Goal: Task Accomplishment & Management: Complete application form

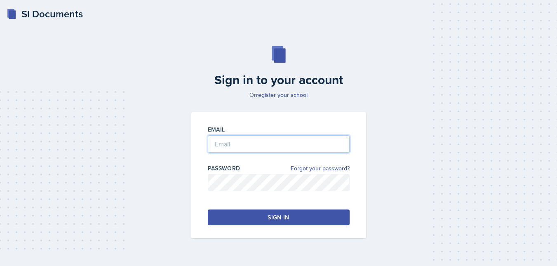
click at [237, 144] on input "email" at bounding box center [279, 143] width 142 height 17
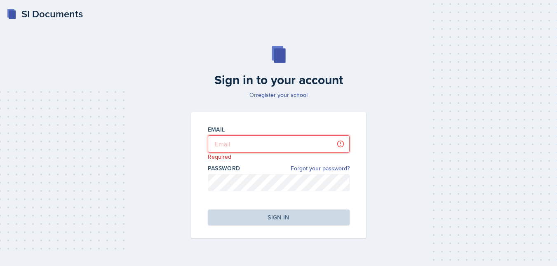
type input "[EMAIL_ADDRESS][DOMAIN_NAME]"
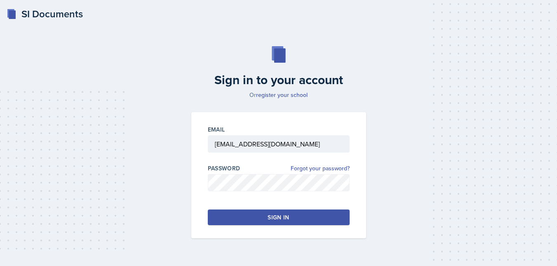
click at [261, 218] on button "Sign in" at bounding box center [279, 217] width 142 height 16
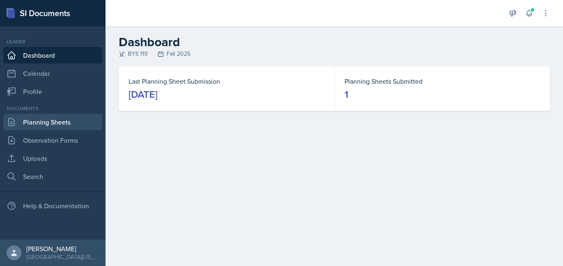
click at [64, 120] on link "Planning Sheets" at bounding box center [52, 122] width 99 height 16
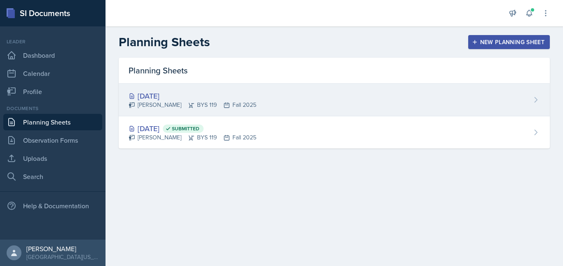
click at [170, 92] on div "[DATE]" at bounding box center [193, 95] width 128 height 11
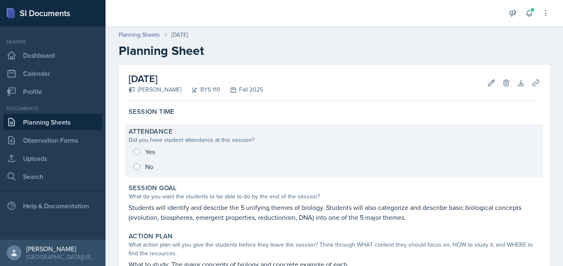
click at [146, 155] on div "Yes No" at bounding box center [334, 159] width 411 height 30
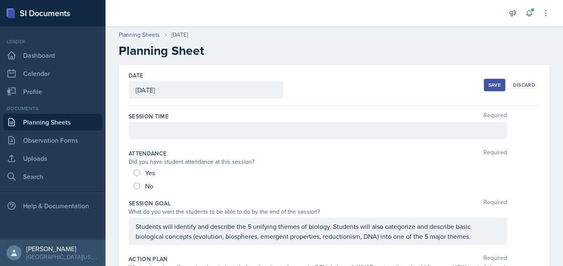
click at [134, 169] on div "Yes" at bounding box center [145, 172] width 23 height 13
click at [155, 125] on div at bounding box center [318, 130] width 378 height 17
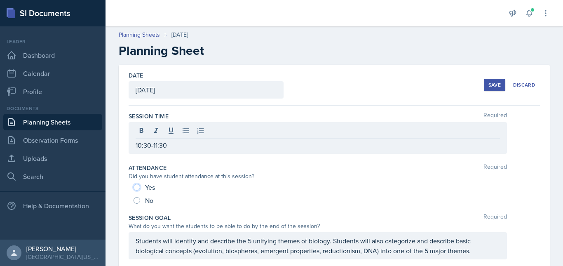
click at [135, 185] on input "Yes" at bounding box center [137, 187] width 7 height 7
radio input "true"
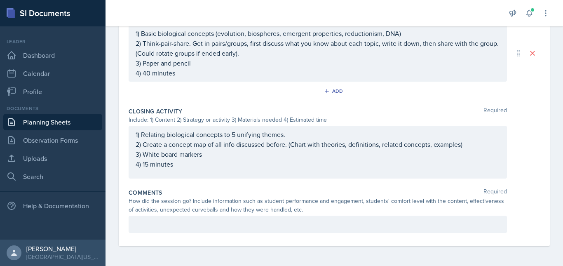
scroll to position [423, 0]
click at [155, 226] on p at bounding box center [318, 224] width 364 height 10
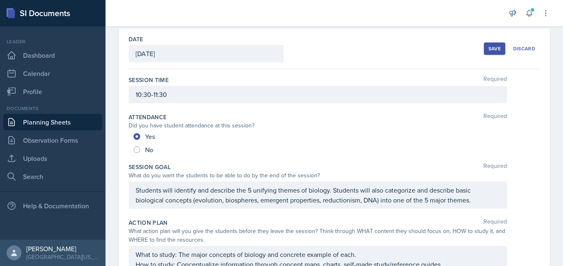
scroll to position [0, 0]
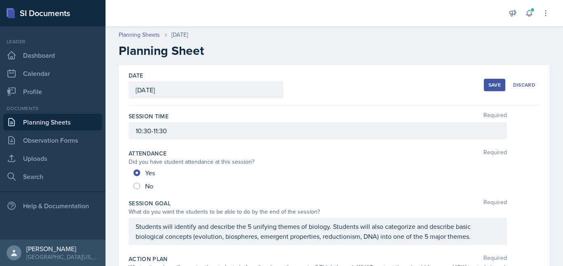
click at [490, 86] on div "Save" at bounding box center [494, 85] width 12 height 7
